Goal: Task Accomplishment & Management: Manage account settings

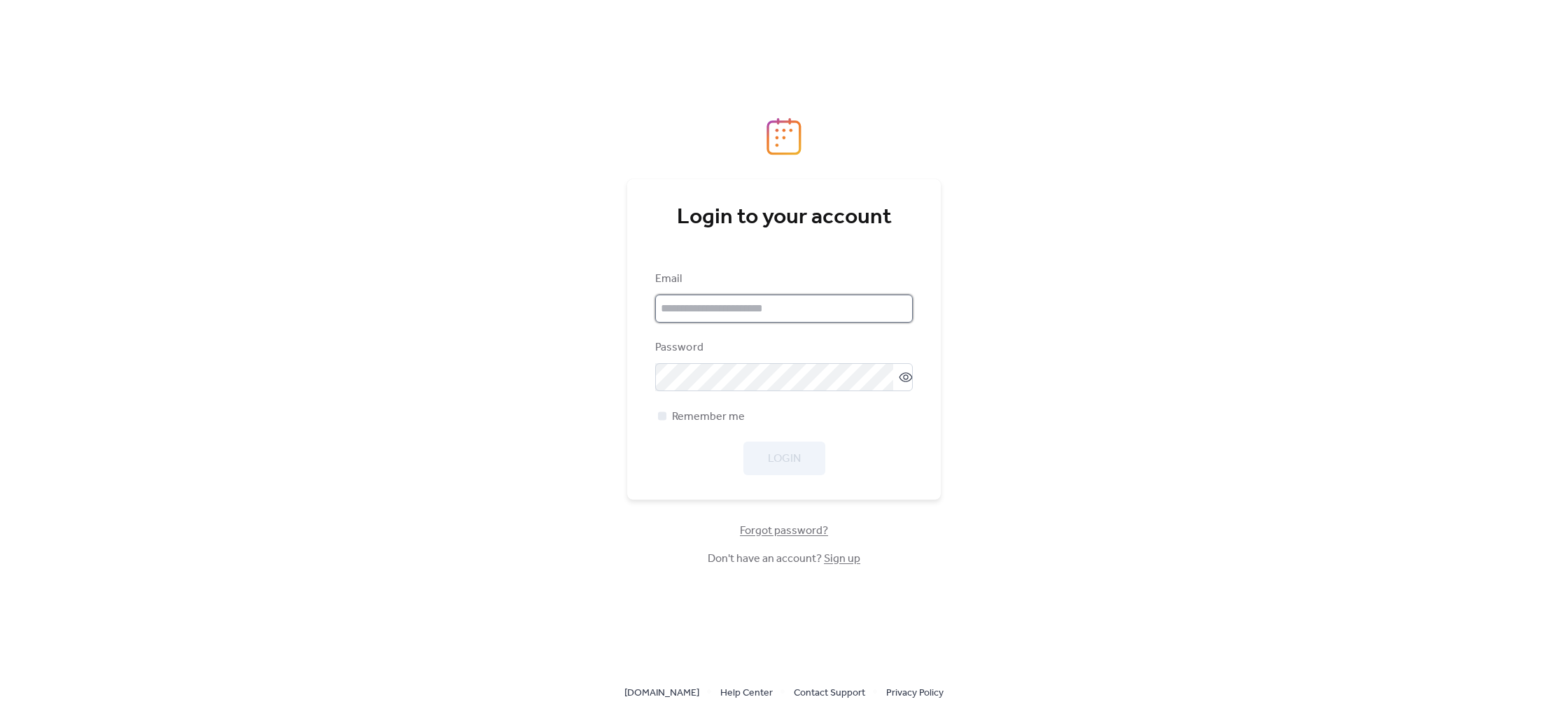
click at [687, 319] on input "email" at bounding box center [784, 309] width 258 height 28
type input "**********"
click at [720, 417] on span "Remember me" at bounding box center [709, 417] width 73 height 17
click at [788, 463] on span "Login" at bounding box center [784, 459] width 33 height 17
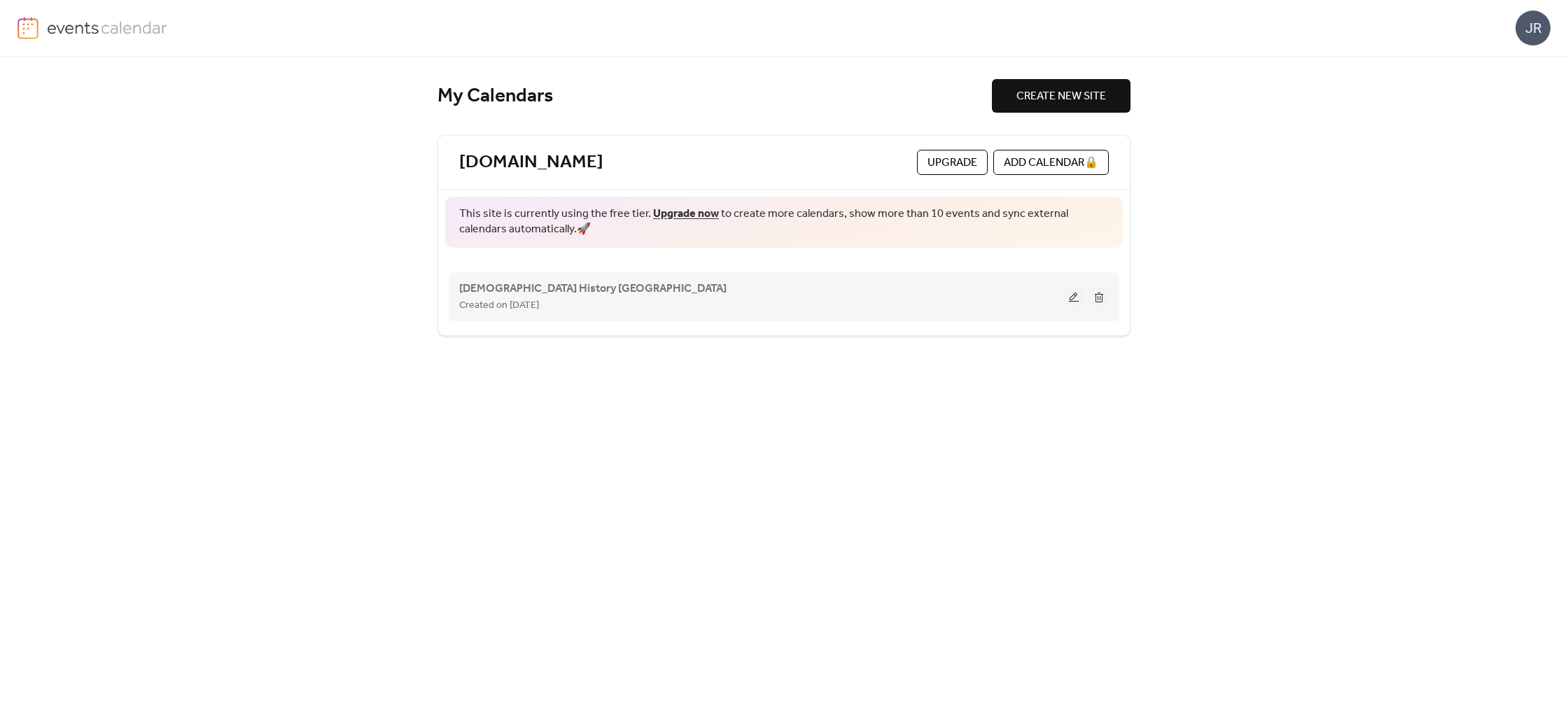
click at [863, 286] on div "[DEMOGRAPHIC_DATA] History Boston Created on [DATE]" at bounding box center [761, 297] width 605 height 34
click at [517, 293] on span "[DEMOGRAPHIC_DATA] History [GEOGRAPHIC_DATA]" at bounding box center [592, 288] width 268 height 17
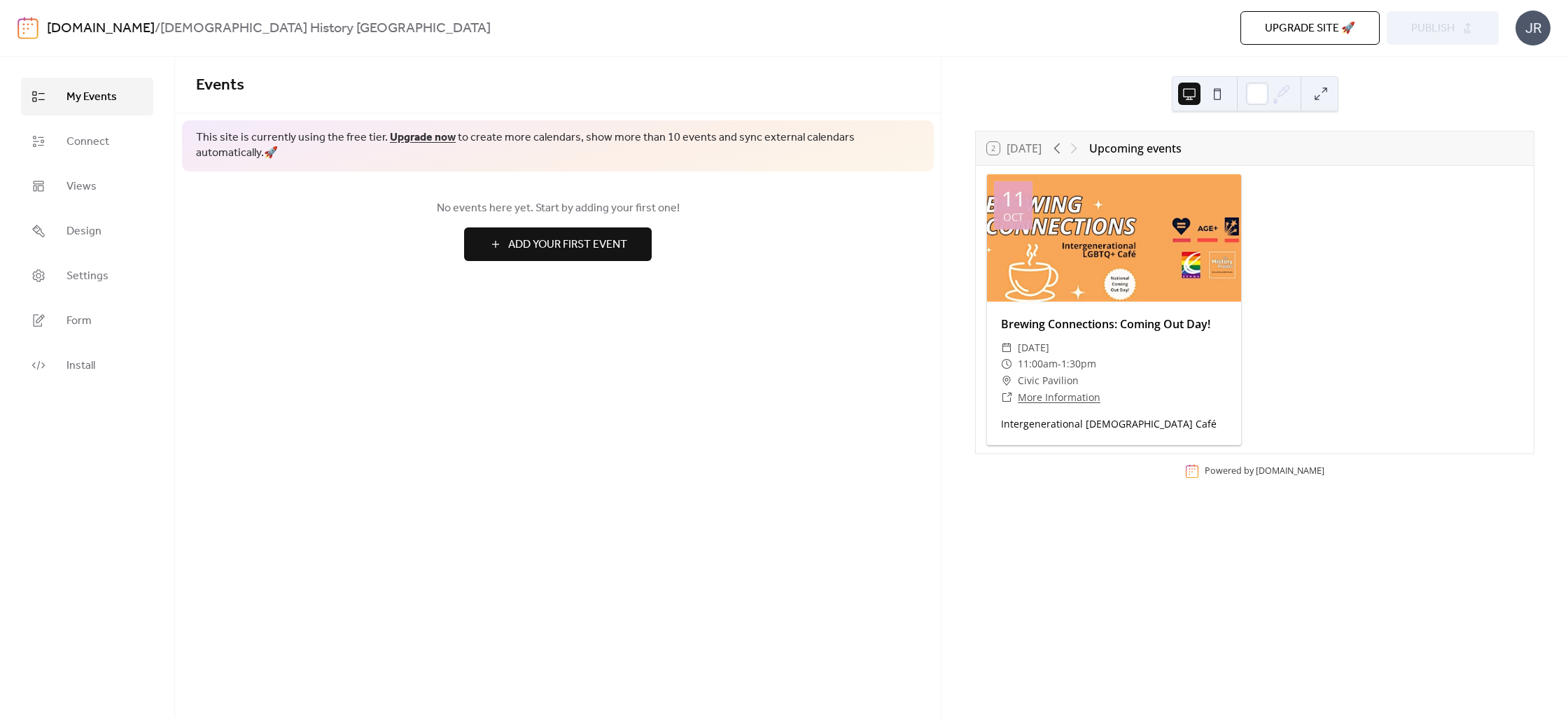
click at [1075, 148] on div at bounding box center [1065, 148] width 34 height 17
click at [1062, 148] on icon at bounding box center [1057, 148] width 17 height 17
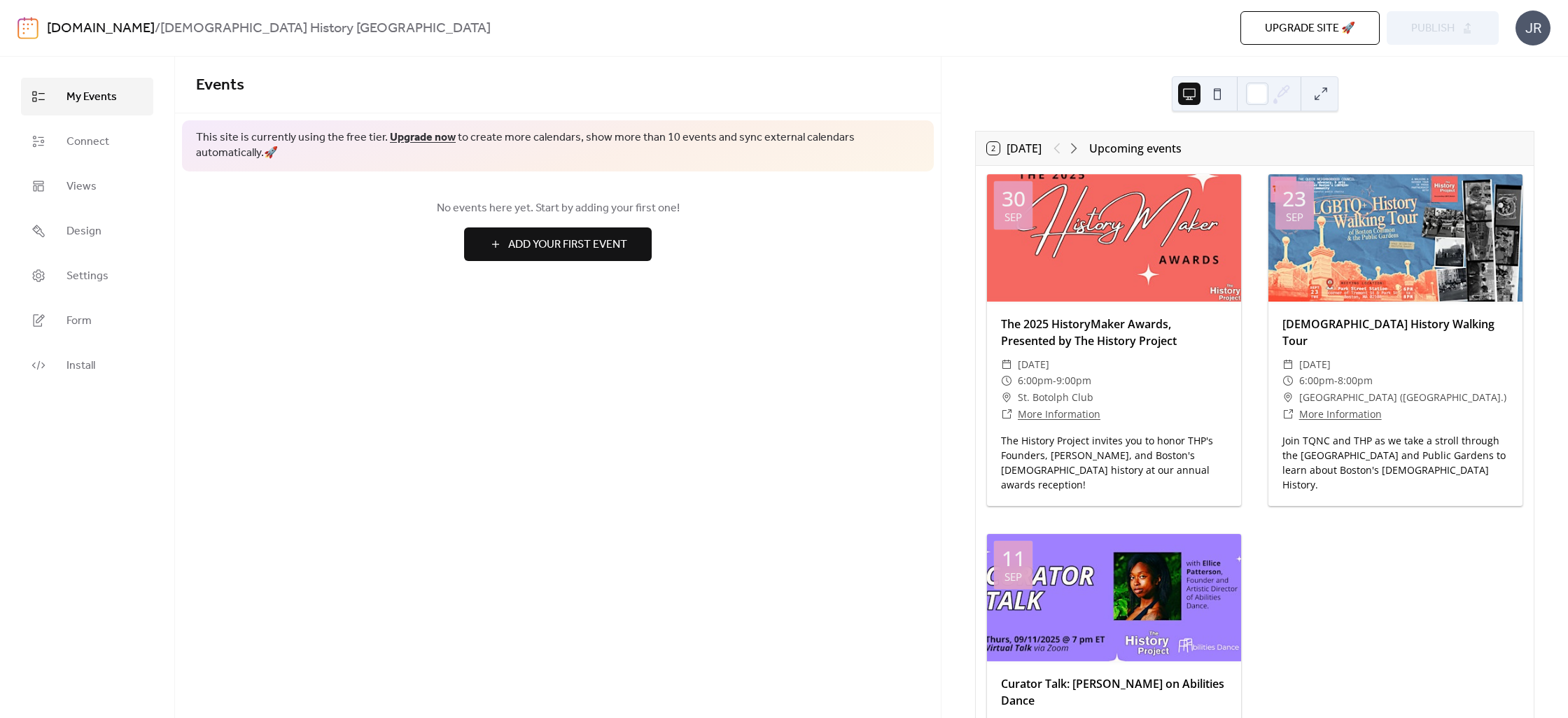
click at [93, 102] on span "My Events" at bounding box center [91, 97] width 50 height 17
click at [1214, 94] on button at bounding box center [1217, 94] width 23 height 23
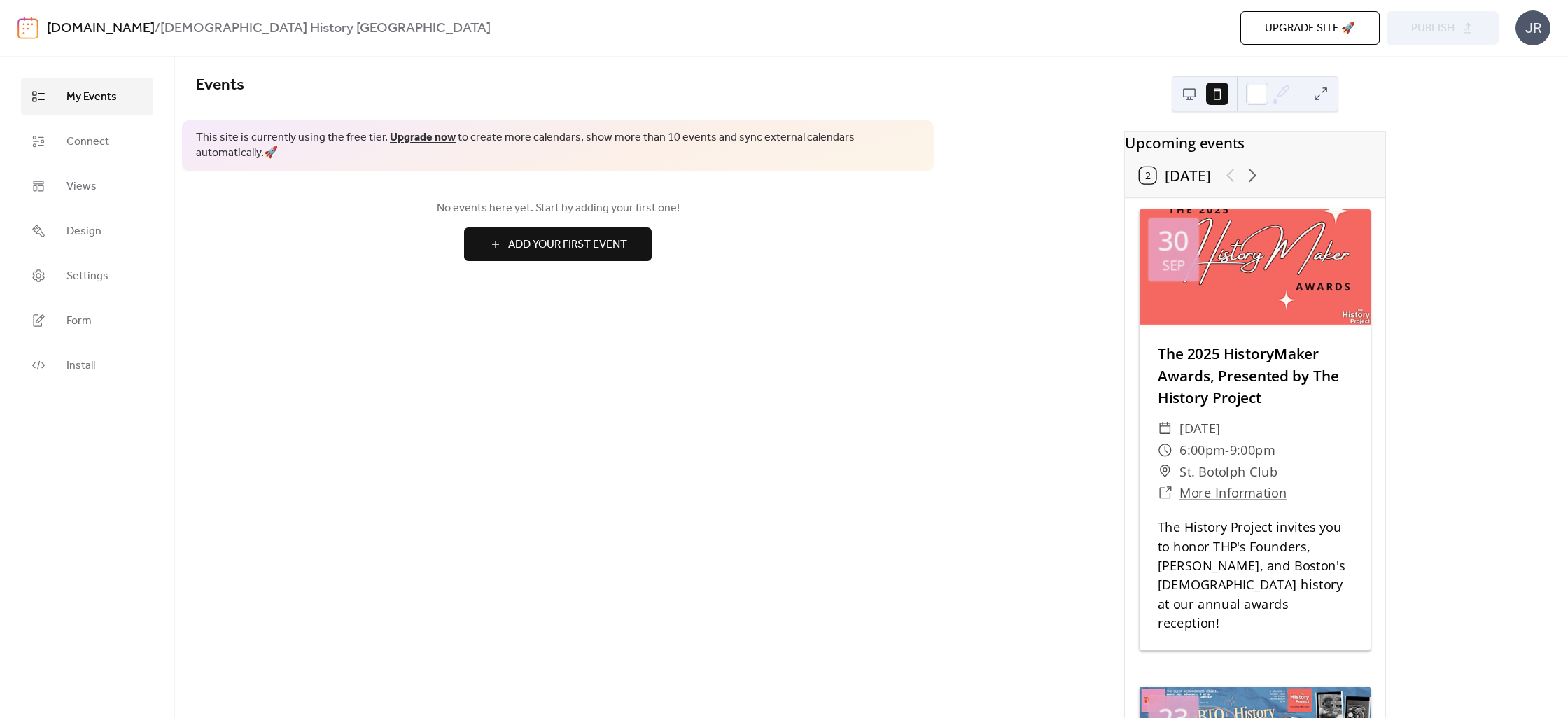
drag, startPoint x: 538, startPoint y: 170, endPoint x: 538, endPoint y: 148, distance: 22.0
click at [538, 172] on div "No events here yet. Start by adding your first one! Add Your First Event" at bounding box center [558, 230] width 766 height 118
click at [538, 148] on div "This site is currently using the free tier. Upgrade now to create more calendar…" at bounding box center [557, 146] width 751 height 51
click at [375, 140] on span "This site is currently using the free tier. Upgrade now to create more calendar…" at bounding box center [558, 146] width 724 height 32
click at [103, 95] on span "My Events" at bounding box center [91, 97] width 50 height 17
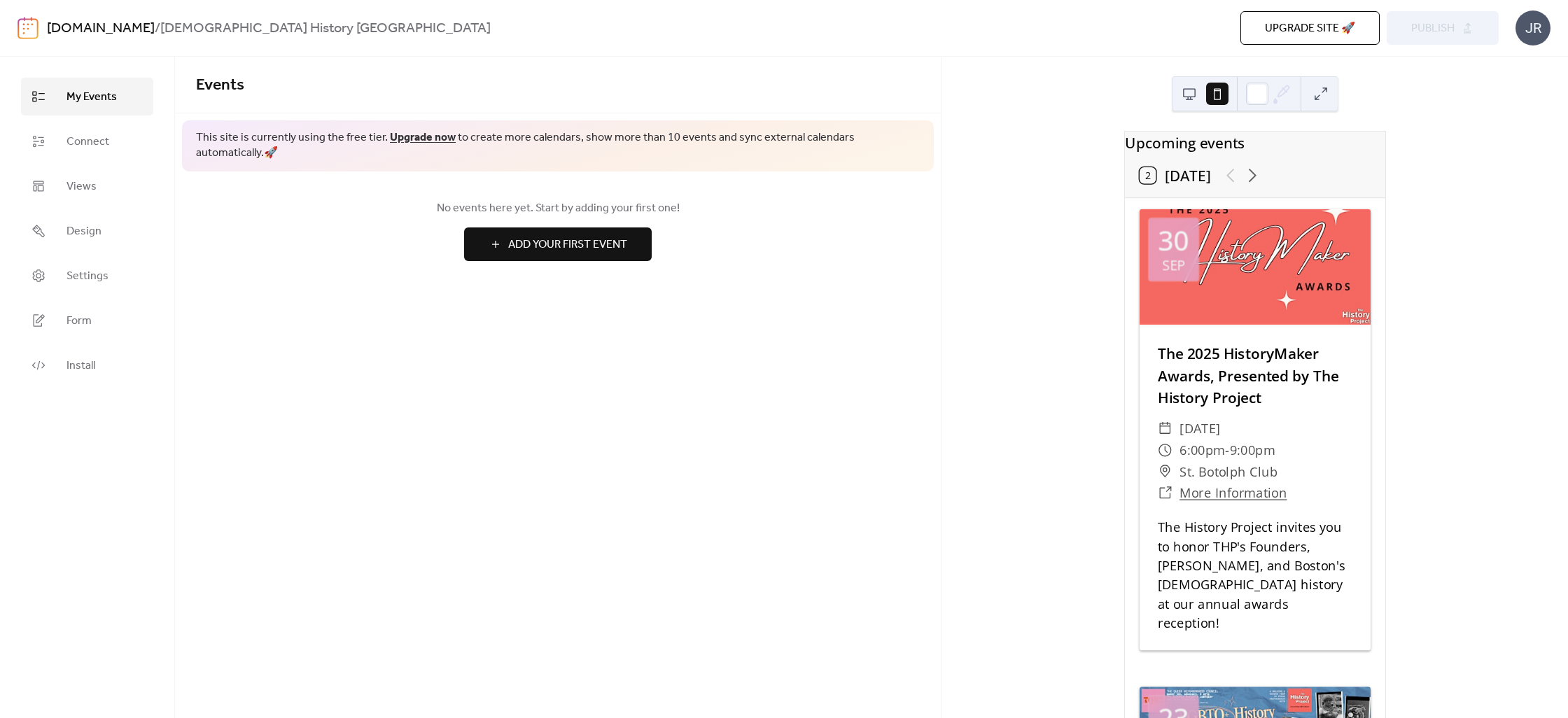
click at [103, 95] on span "My Events" at bounding box center [91, 97] width 50 height 17
click at [88, 148] on span "Connect" at bounding box center [87, 141] width 42 height 17
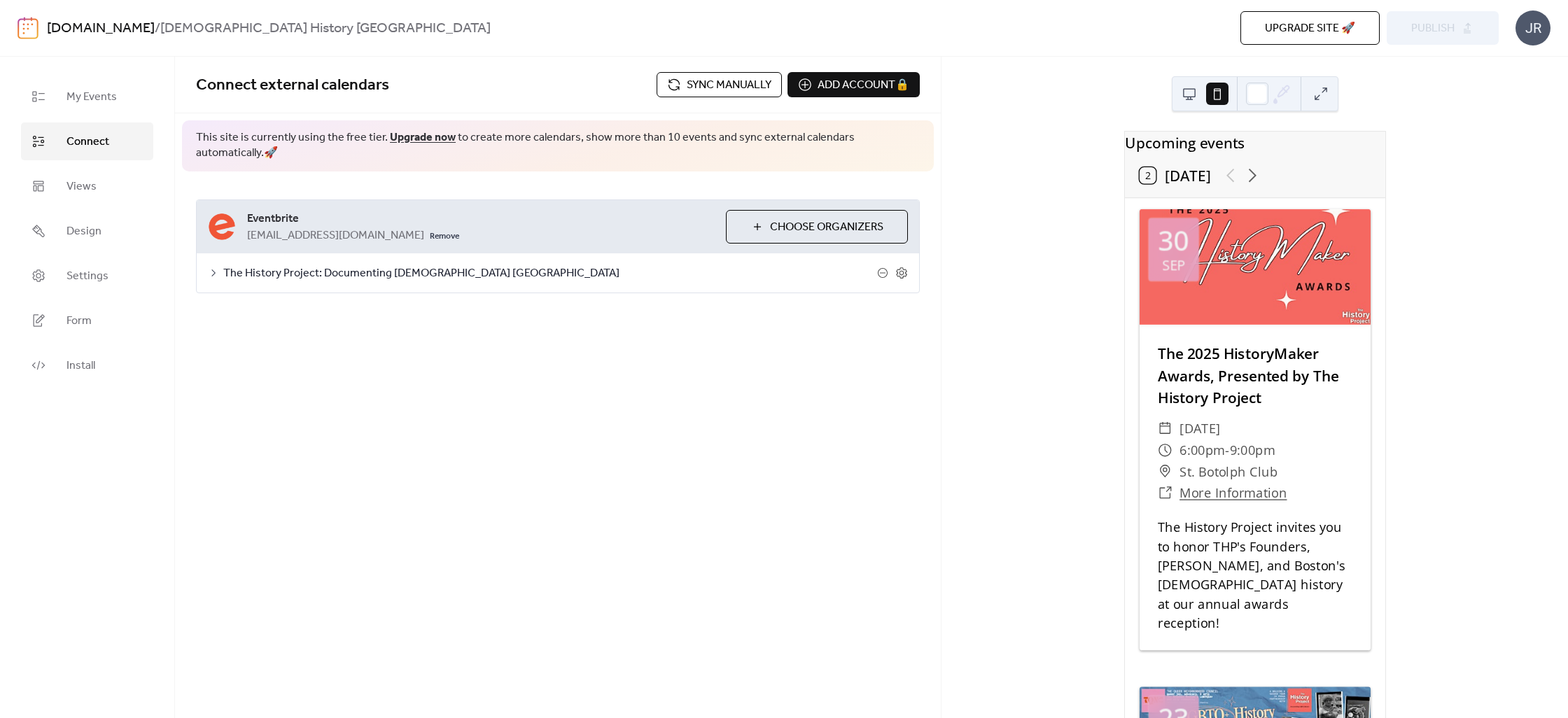
click at [764, 266] on span "The History Project: Documenting [DEMOGRAPHIC_DATA] [GEOGRAPHIC_DATA]" at bounding box center [550, 274] width 654 height 17
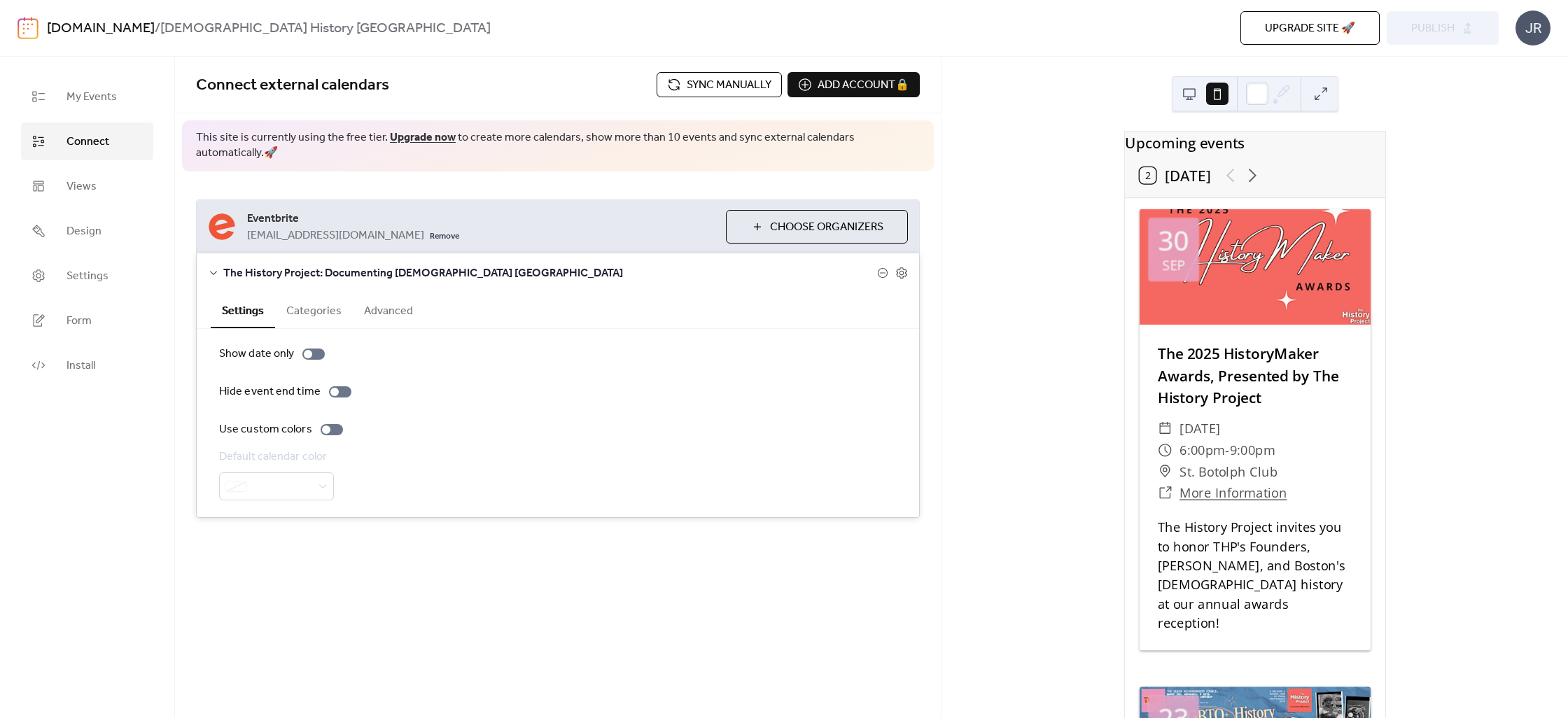
click at [734, 89] on span "Sync manually" at bounding box center [730, 85] width 85 height 17
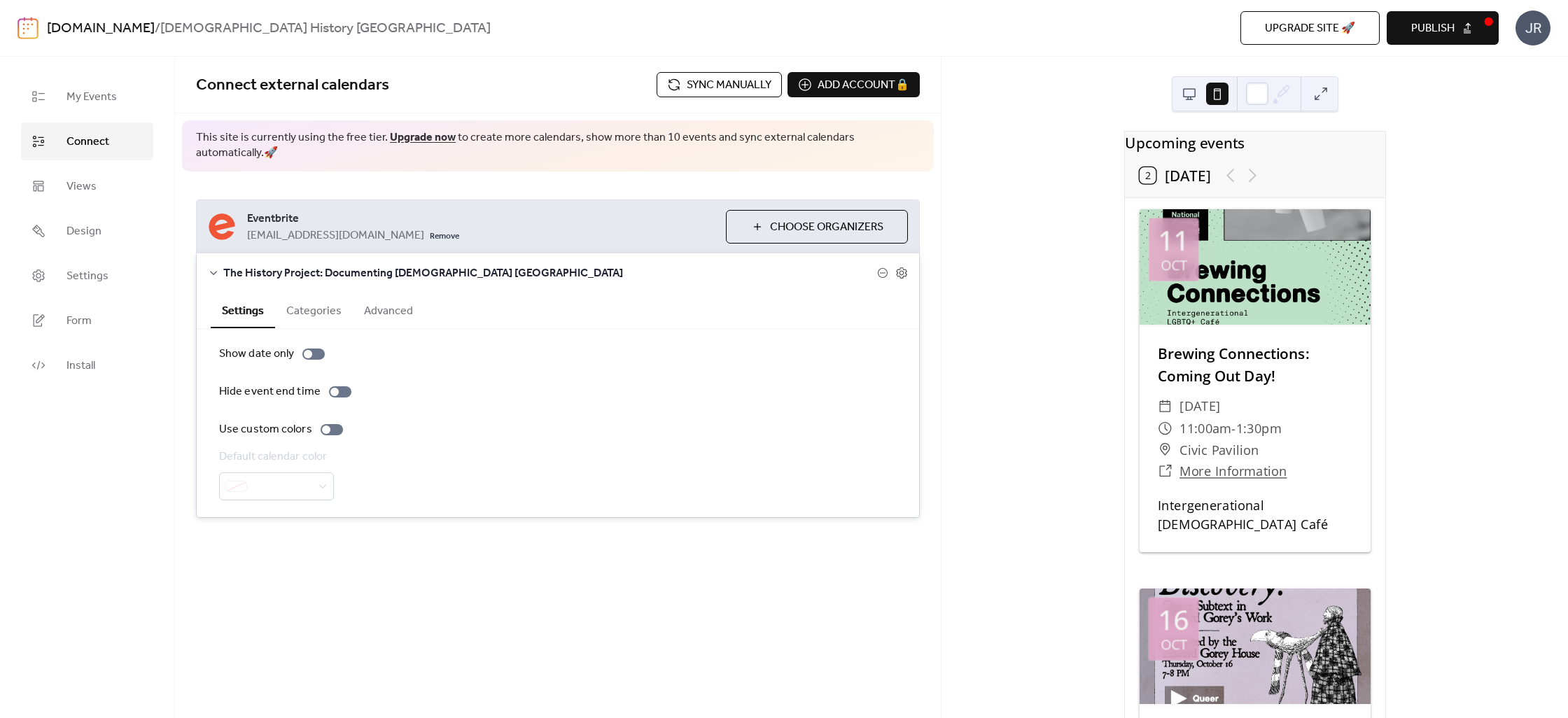
click at [1459, 26] on button "Publish" at bounding box center [1443, 28] width 112 height 34
